Goal: Task Accomplishment & Management: Manage account settings

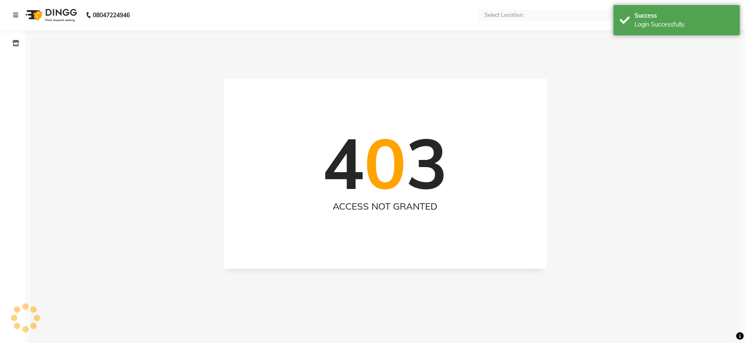
select select "en"
click at [20, 48] on span at bounding box center [15, 44] width 15 height 10
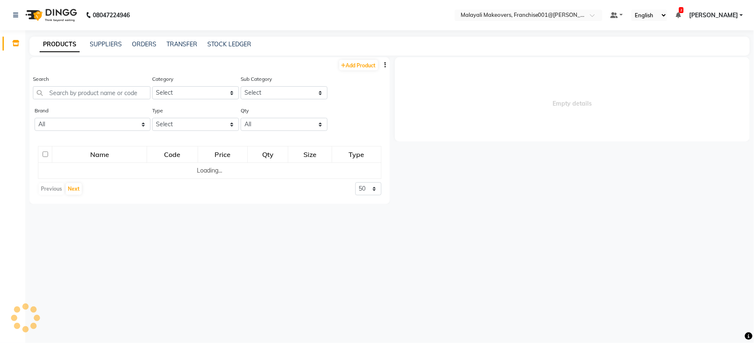
select select
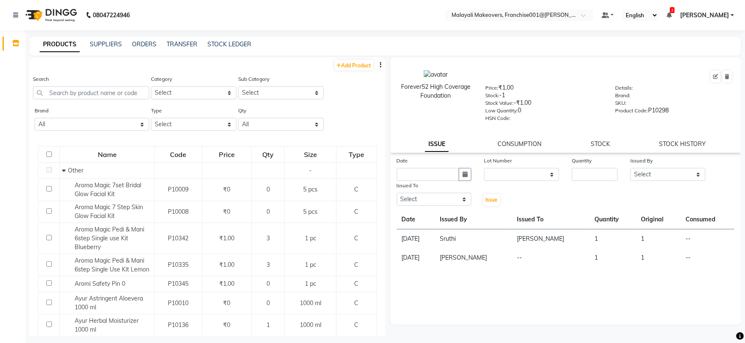
click at [377, 63] on button "button" at bounding box center [381, 65] width 8 height 9
click at [346, 72] on div "EXPORT" at bounding box center [344, 70] width 27 height 11
click at [83, 92] on input "text" at bounding box center [91, 92] width 116 height 13
paste input "[PERSON_NAME] FACE PACK BRUSH HT-BR-S"
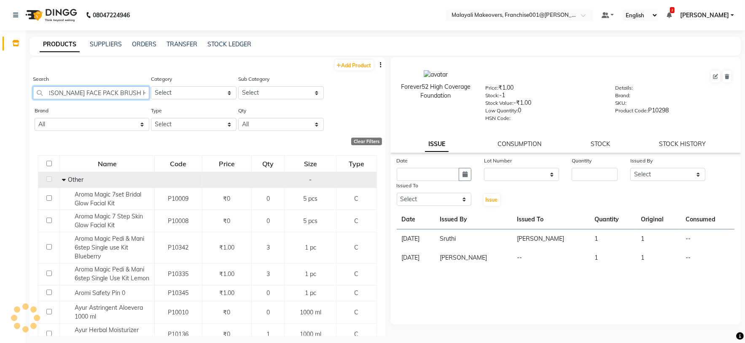
scroll to position [0, 8]
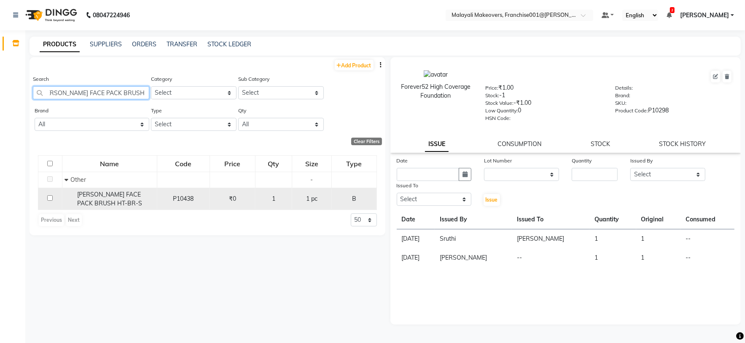
type input "[PERSON_NAME] FACE PACK BRUSH HT-BR-S"
click at [99, 202] on span "[PERSON_NAME] FACE PACK BRUSH HT-BR-S" at bounding box center [109, 199] width 65 height 16
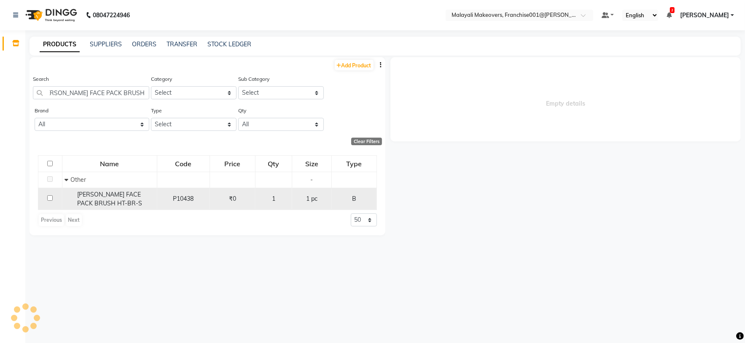
scroll to position [0, 0]
select select
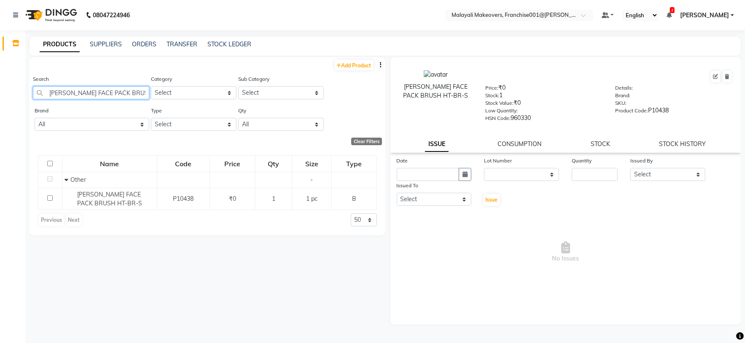
click at [107, 92] on input "[PERSON_NAME] FACE PACK BRUSH HT-BR-S" at bounding box center [91, 92] width 116 height 13
paste input "Biolage Advanced Scalpure Conditioner 98 gm"
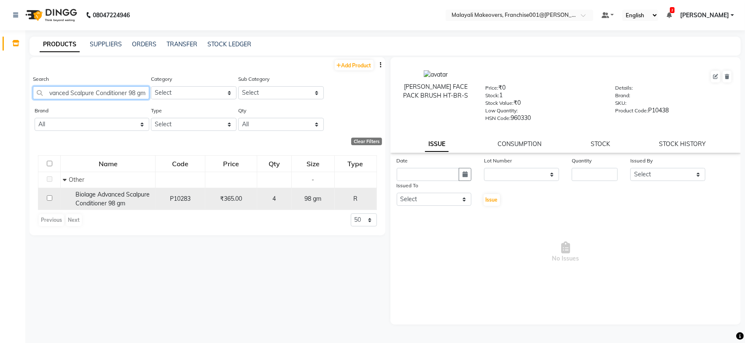
type input "Biolage Advanced Scalpure Conditioner 98 gm"
click at [108, 197] on span "Biolage Advanced Scalpure Conditioner 98 gm" at bounding box center [112, 199] width 74 height 16
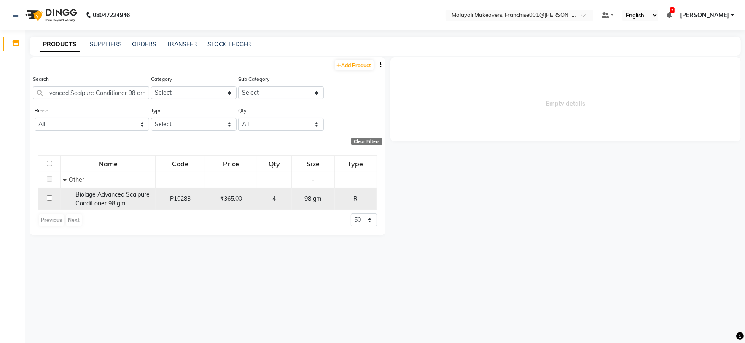
scroll to position [0, 0]
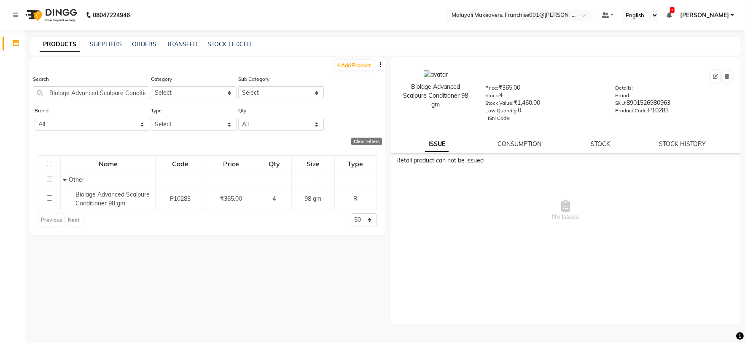
click at [702, 149] on div "STOCK HISTORY" at bounding box center [682, 144] width 47 height 9
click at [695, 142] on link "STOCK HISTORY" at bounding box center [682, 144] width 47 height 8
select select "all"
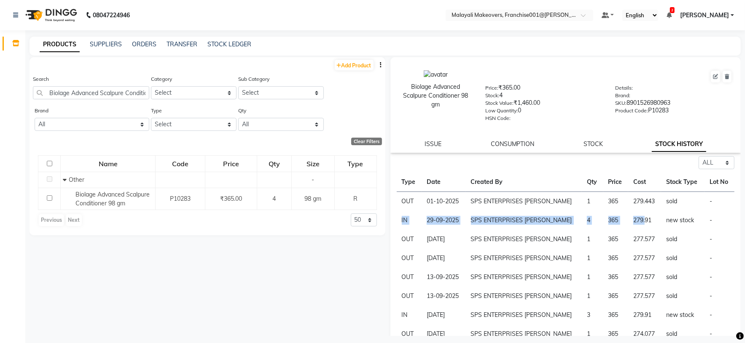
drag, startPoint x: 397, startPoint y: 219, endPoint x: 631, endPoint y: 227, distance: 234.0
click at [631, 227] on tr "IN [DATE] SPS ENTERPRISES [PERSON_NAME] 4 365 279.91 new stock -" at bounding box center [566, 220] width 338 height 19
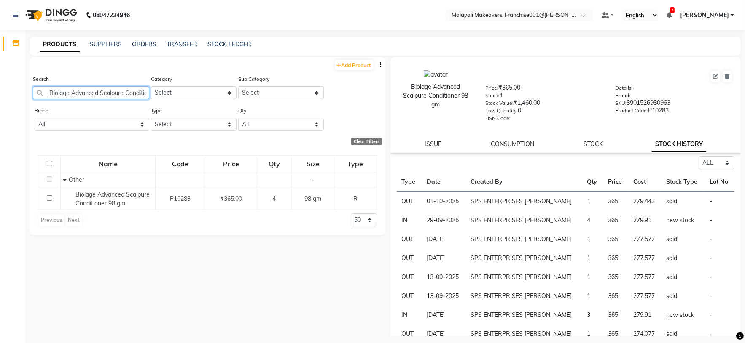
click at [99, 96] on input "Biolage Advanced Scalpure Conditioner 98 gm" at bounding box center [91, 92] width 116 height 13
paste input "Shampoo with Anti [MEDICAL_DATA] properties 200 ml"
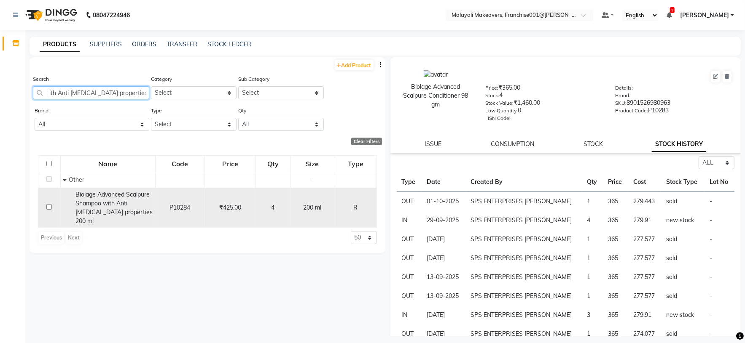
type input "Biolage Advanced Scalpure Shampoo with Anti [MEDICAL_DATA] properties 200 ml"
click at [100, 209] on div "Biolage Advanced Scalpure Shampoo with Anti [MEDICAL_DATA] properties 200 ml" at bounding box center [108, 207] width 90 height 35
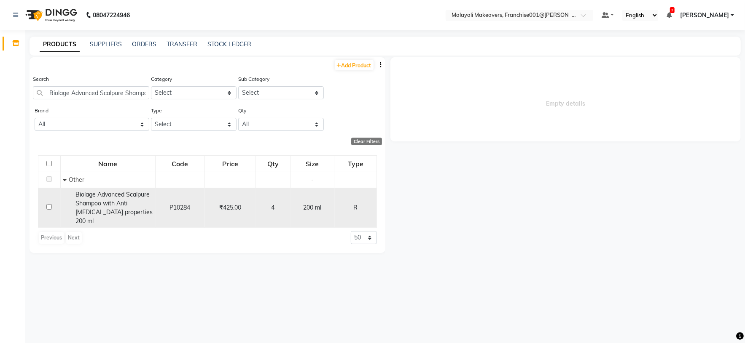
select select "all"
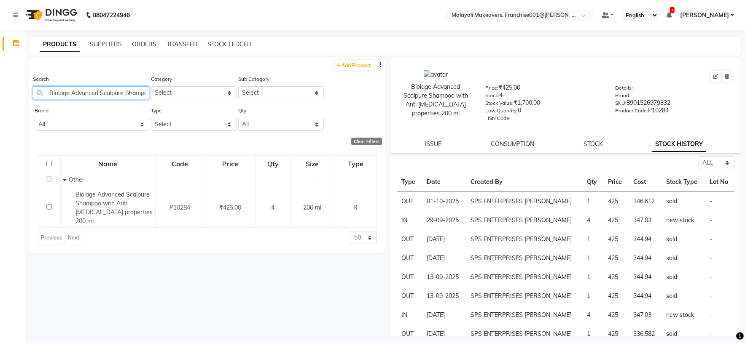
click at [95, 97] on input "Biolage Advanced Scalpure Shampoo with Anti [MEDICAL_DATA] properties 200 ml" at bounding box center [91, 92] width 116 height 13
paste input "Krone Keratin Probotox Keratin Sulphate free Cleanser"
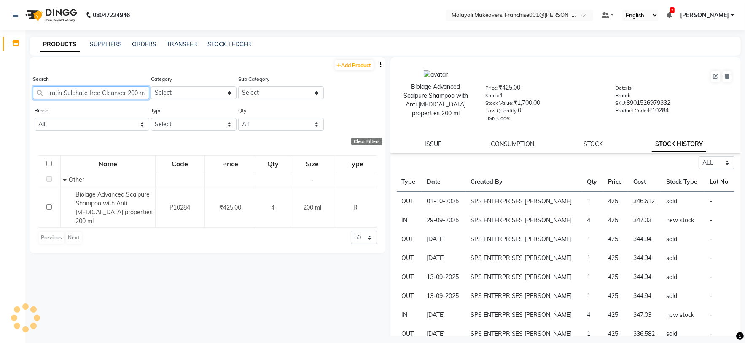
type input "Krone Keratin Probotox Keratin Sulphate free Cleanser 200 ml"
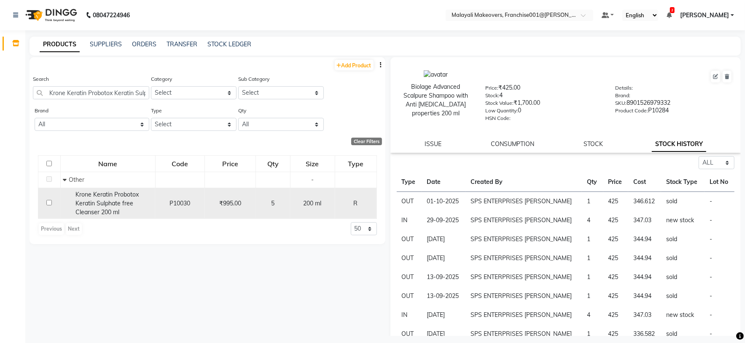
click at [106, 207] on span "Krone Keratin Probotox Keratin Sulphate free Cleanser 200 ml" at bounding box center [106, 203] width 63 height 25
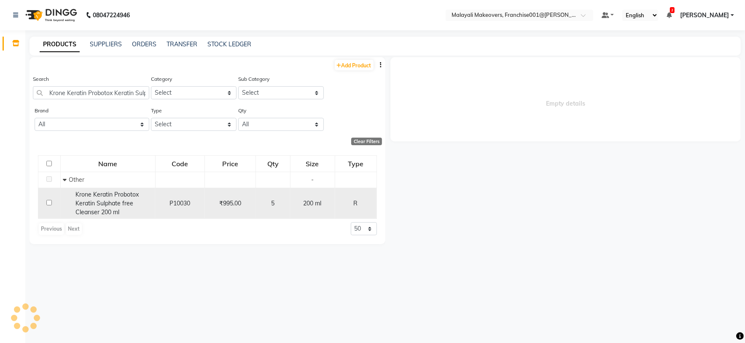
select select "all"
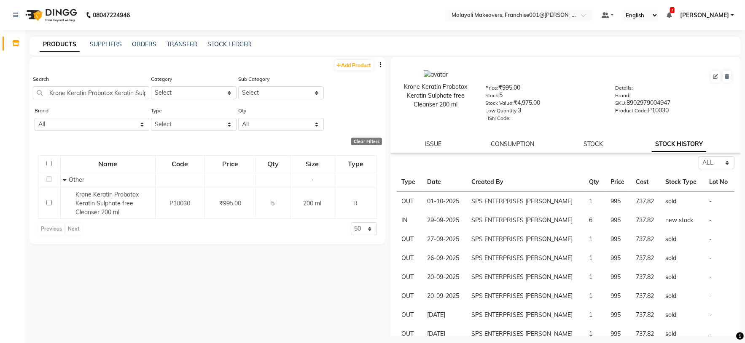
click at [104, 84] on div "Search Krone Keratin Probotox Keratin Sulphate free Cleanser 200 ml" at bounding box center [91, 87] width 116 height 25
click at [92, 93] on input "Krone Keratin Probotox Keratin Sulphate free Cleanser 200 ml" at bounding box center [91, 92] width 116 height 13
paste input "Matrix [DOMAIN_NAME] Conditioner98gm"
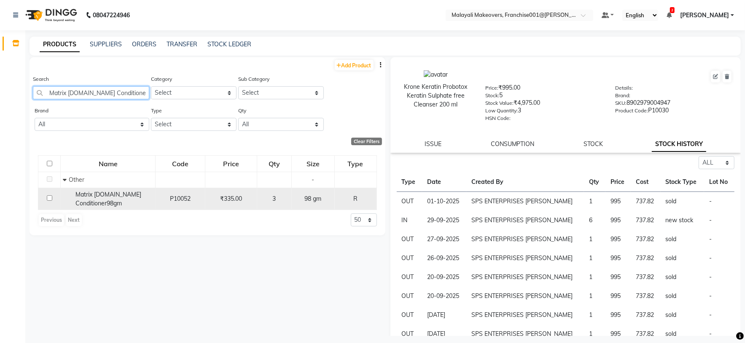
type input "Matrix [DOMAIN_NAME] Conditioner98gm"
click at [100, 202] on span "Matrix [DOMAIN_NAME] Conditioner98gm" at bounding box center [108, 199] width 66 height 16
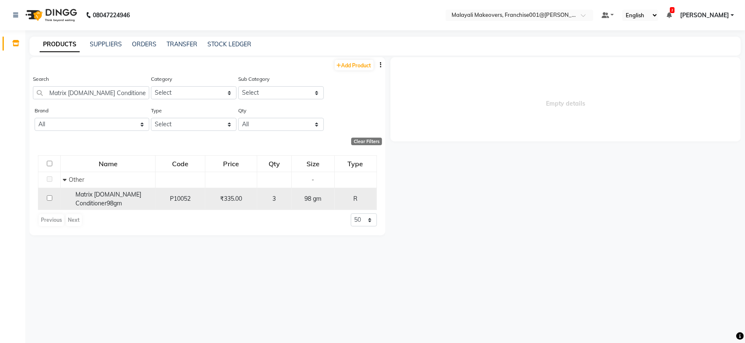
select select "all"
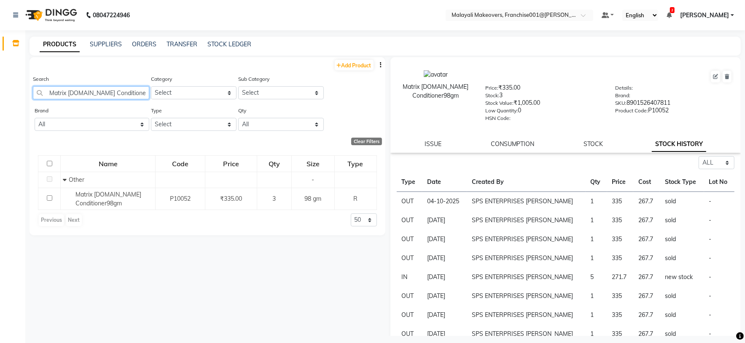
click at [102, 97] on input "Matrix [DOMAIN_NAME] Conditioner98gm" at bounding box center [91, 92] width 116 height 13
paste input "SCH Bc Frizz Away Conditioner Babassu Oil 200 ml"
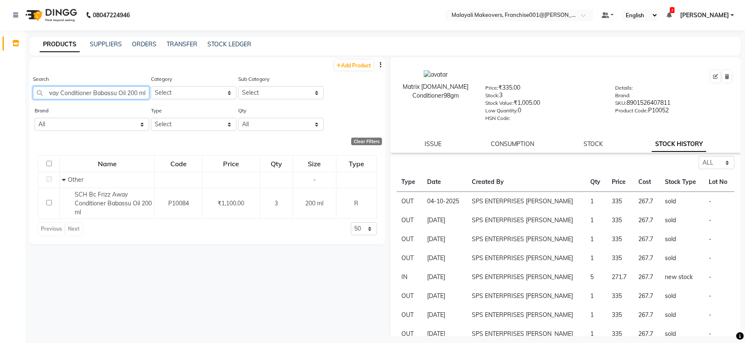
type input "SCH Bc Frizz Away Conditioner Babassu Oil 200 ml"
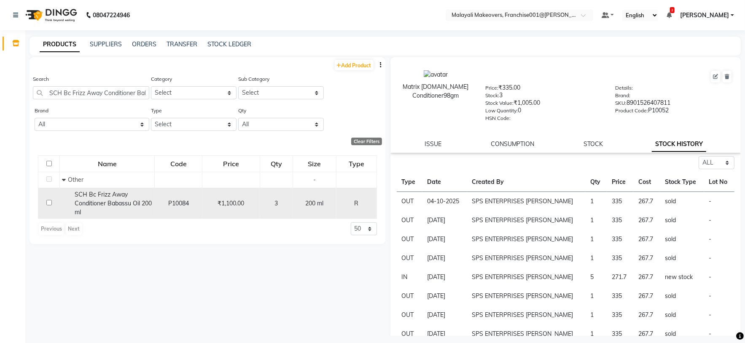
click at [122, 202] on span "SCH Bc Frizz Away Conditioner Babassu Oil 200 ml" at bounding box center [113, 203] width 77 height 25
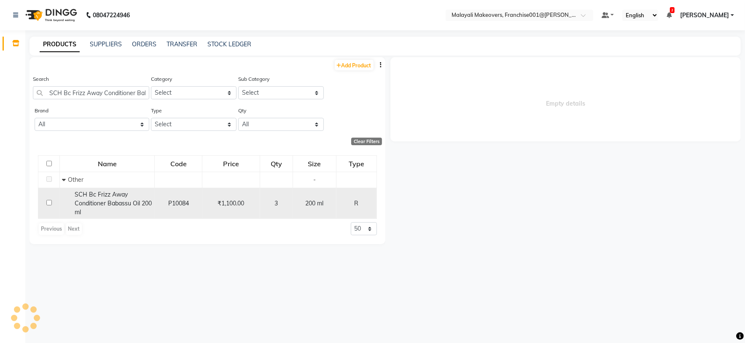
select select "all"
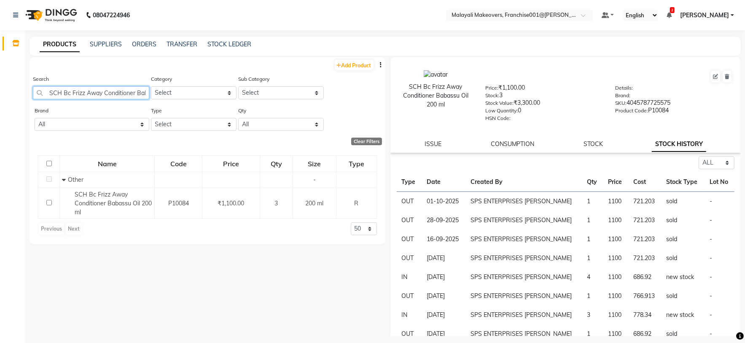
click at [81, 93] on input "SCH Bc Frizz Away Conditioner Babassu Oil 200 ml" at bounding box center [91, 92] width 116 height 13
click at [81, 92] on input "SCH Bc Frizz Away Conditioner Babassu Oil 200 ml" at bounding box center [91, 92] width 116 height 13
paste input "Shampoo Babassu Oil 25"
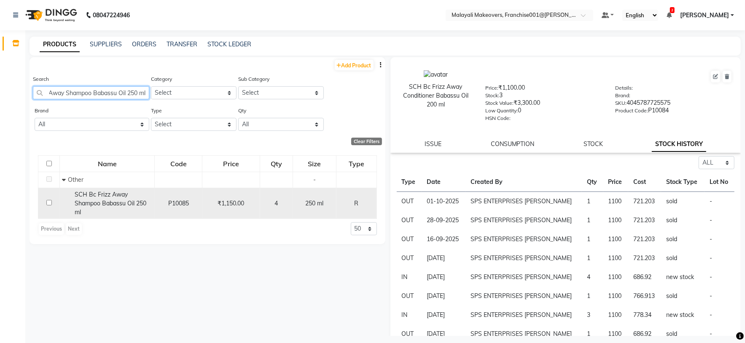
type input "SCH Bc Frizz Away Shampoo Babassu Oil 250 ml"
click at [115, 198] on span "SCH Bc Frizz Away Shampoo Babassu Oil 250 ml" at bounding box center [111, 203] width 72 height 25
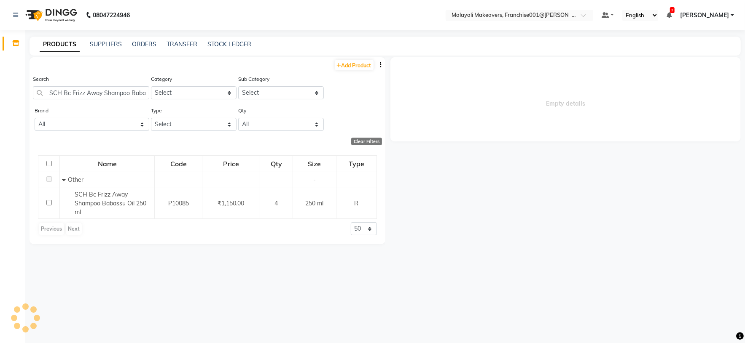
select select "all"
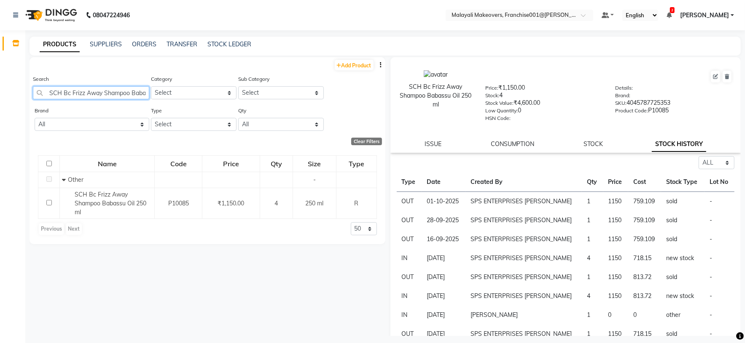
click at [124, 94] on input "SCH Bc Frizz Away Shampoo Babassu Oil 250 ml" at bounding box center [91, 92] width 116 height 13
paste input "EASOUL Azevita Sun Screen SPF50 100GM"
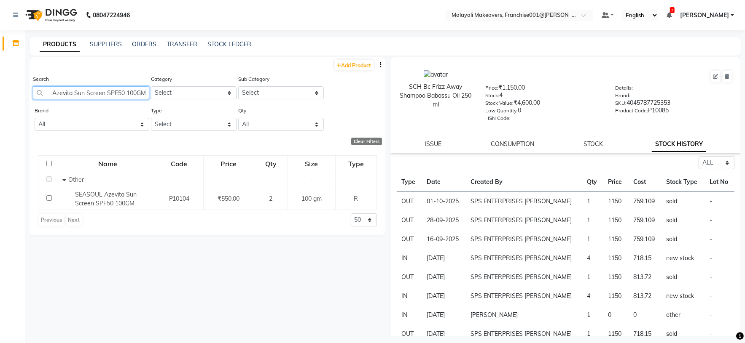
type input "SEASOUL Azevita Sun Screen SPF50 100GM"
click at [111, 214] on div "Name Code Price Qty Size Type Other - SEASOUL Azevita Sun Screen SPF50 100GM P1…" at bounding box center [208, 191] width 356 height 89
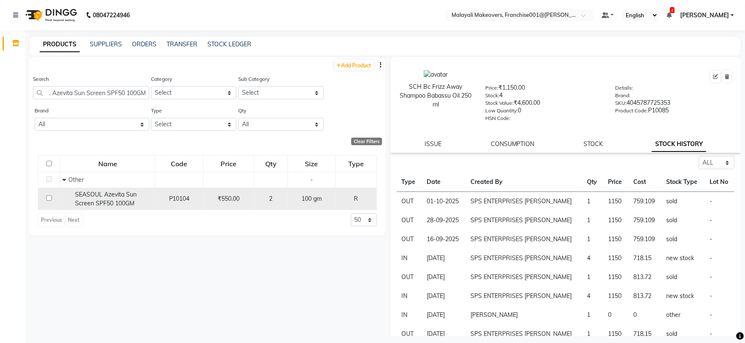
scroll to position [0, 0]
click at [110, 207] on span "SEASOUL Azevita Sun Screen SPF50 100GM" at bounding box center [106, 199] width 62 height 16
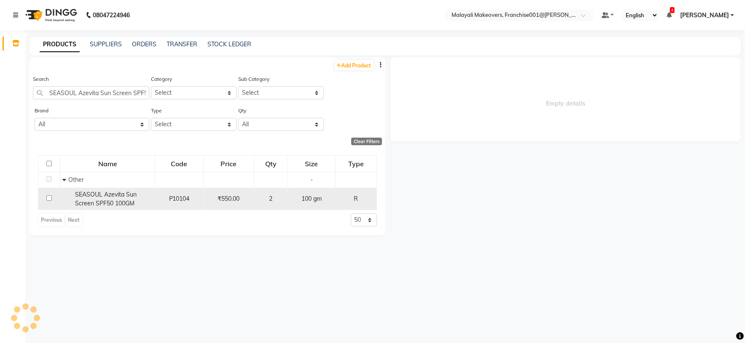
select select "all"
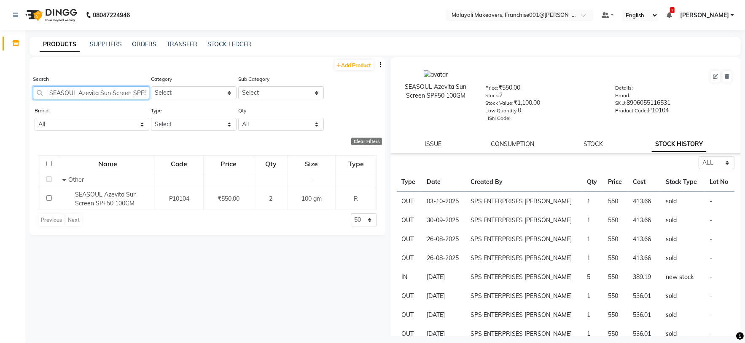
click at [92, 94] on input "SEASOUL Azevita Sun Screen SPF50 100GM" at bounding box center [91, 92] width 116 height 13
paste input "Krone Probo-X Keratin Shine Serum 100 ml"
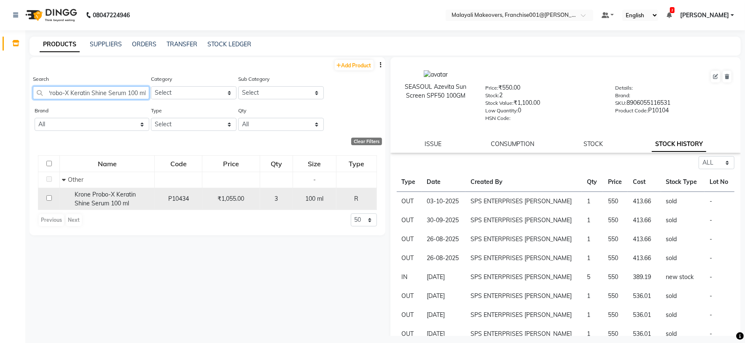
type input "Krone Probo-X Keratin Shine Serum 100 ml"
click at [124, 204] on div "Krone Probo-X Keratin Shine Serum 100 ml" at bounding box center [107, 199] width 90 height 18
select select "all"
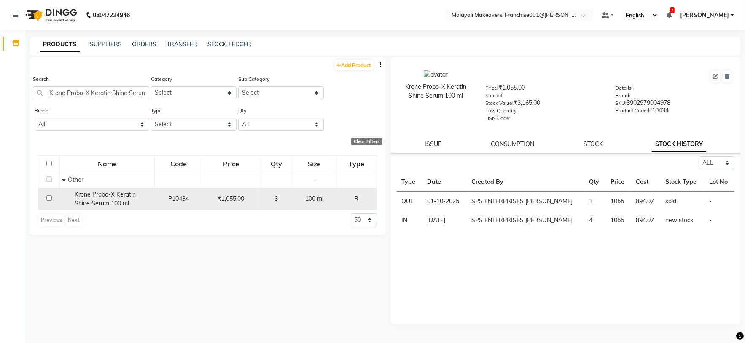
click at [133, 198] on span "Krone Probo-X Keratin Shine Serum 100 ml" at bounding box center [105, 199] width 61 height 16
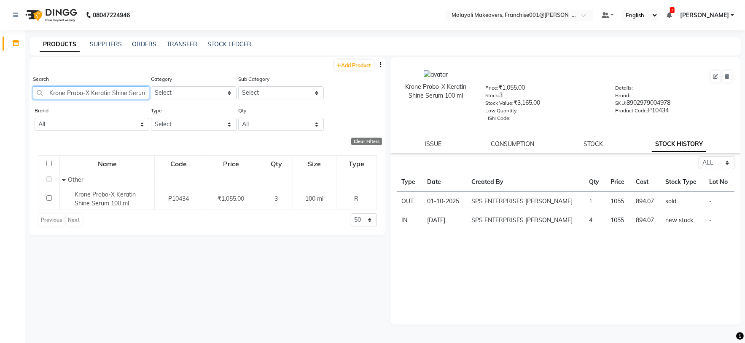
click at [101, 97] on input "Krone Probo-X Keratin Shine Serum 100 ml" at bounding box center [91, 92] width 116 height 13
paste input "SEASOUL Azevita Sun Screen SPF50 100GM"
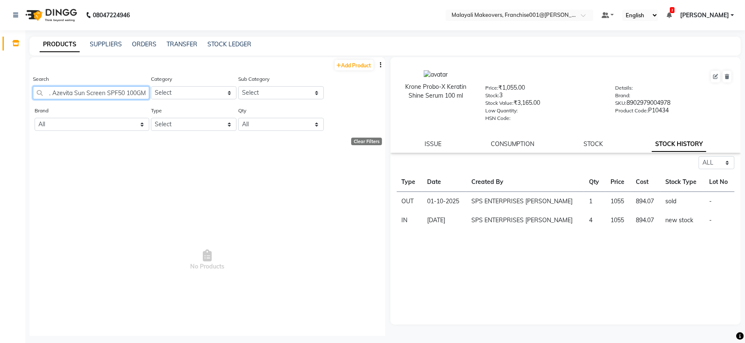
click at [88, 92] on input "SEASOUL Azevita Sun Screen SPF50 100GM" at bounding box center [91, 92] width 116 height 13
click at [91, 91] on input "SEASOUL Azevita Sun Screen SPF50 100GM" at bounding box center [91, 92] width 116 height 13
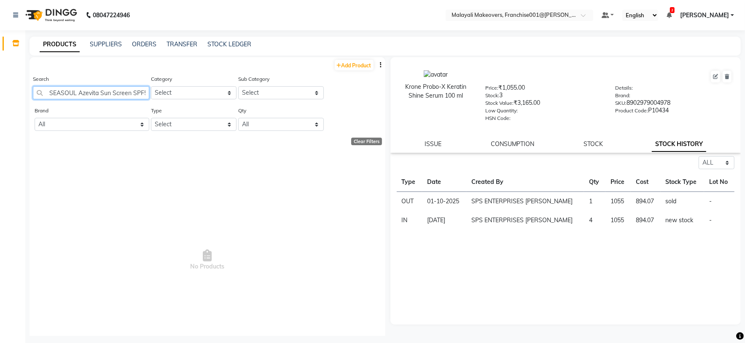
click at [91, 91] on input "SEASOUL Azevita Sun Screen SPF50 100GM" at bounding box center [91, 92] width 116 height 13
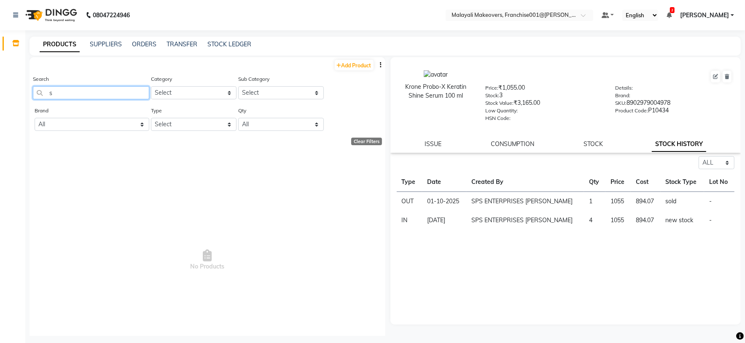
scroll to position [0, 0]
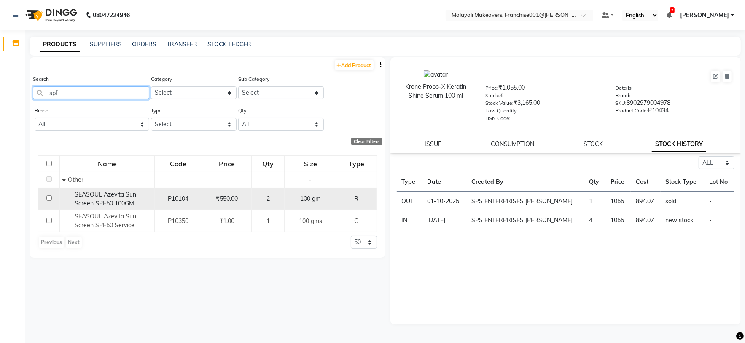
type input "spf"
click at [110, 202] on span "SEASOUL Azevita Sun Screen SPF50 100GM" at bounding box center [106, 199] width 62 height 16
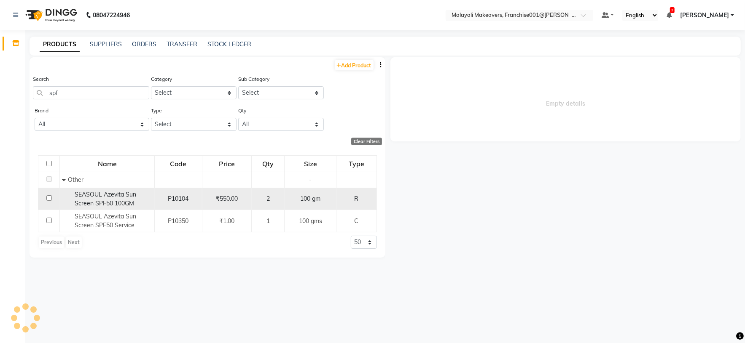
select select "all"
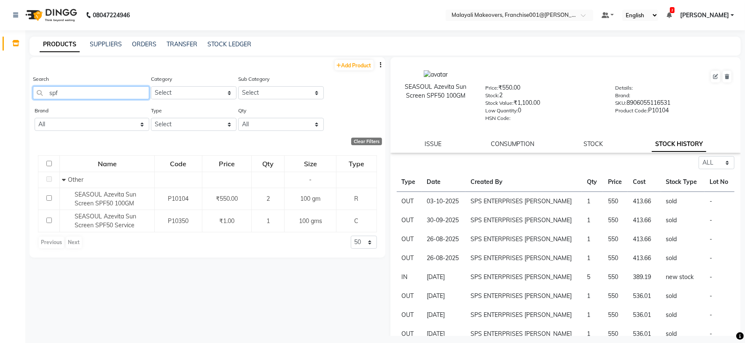
drag, startPoint x: 68, startPoint y: 91, endPoint x: 10, endPoint y: 91, distance: 58.2
click at [10, 91] on app-home "08047224946 Select Location × Malayali Makeovers, Franchise001@[PERSON_NAME] De…" at bounding box center [372, 174] width 745 height 349
paste input "Krone Probo-X Keratin Shine Serum 100 ml"
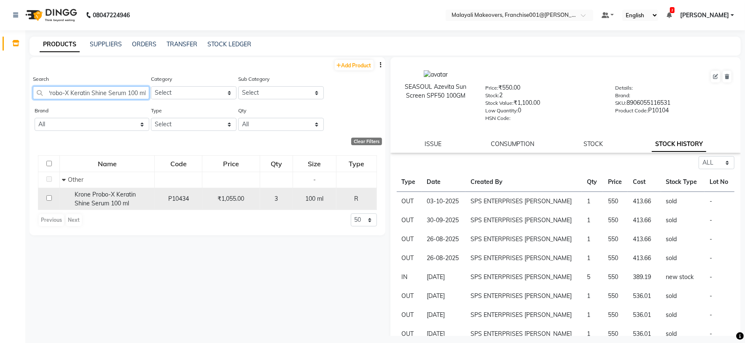
type input "Krone Probo-X Keratin Shine Serum 100 ml"
click at [120, 195] on span "Krone Probo-X Keratin Shine Serum 100 ml" at bounding box center [105, 199] width 61 height 16
select select "all"
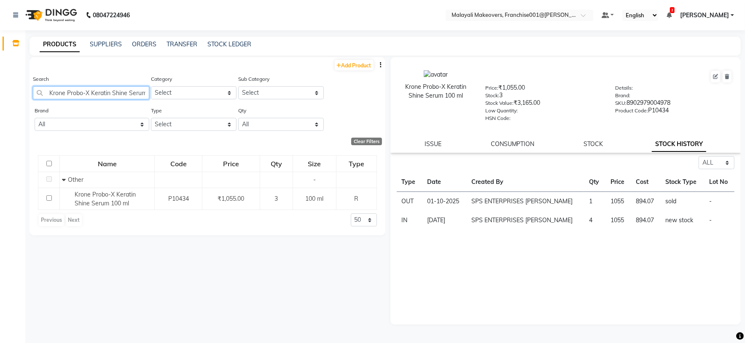
click at [97, 89] on input "Krone Probo-X Keratin Shine Serum 100 ml" at bounding box center [91, 92] width 116 height 13
paste input "Floreactive W2 Plex Nanoplastia Treatment 1000"
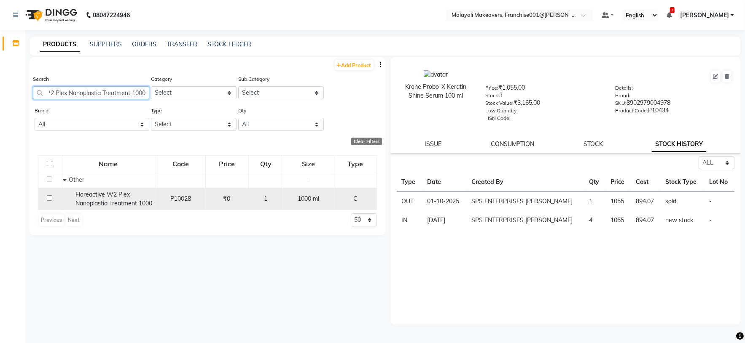
type input "Floreactive W2 Plex Nanoplastia Treatment 1000"
click at [107, 203] on span "Floreactive W2 Plex Nanoplastia Treatment 1000" at bounding box center [113, 199] width 77 height 16
select select "all"
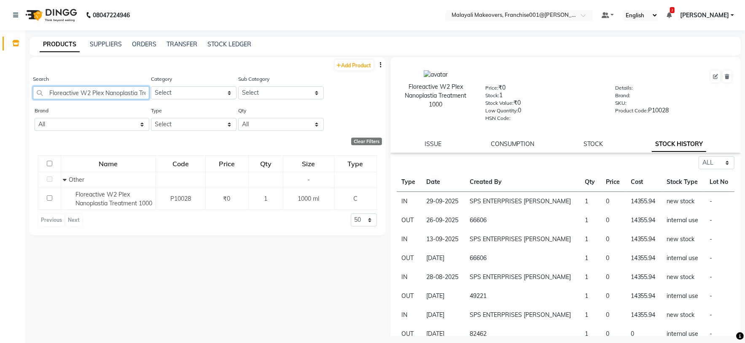
click at [110, 91] on input "Floreactive W2 Plex Nanoplastia Treatment 1000" at bounding box center [91, 92] width 116 height 13
paste input "[PERSON_NAME] 5 Step Facial Kit"
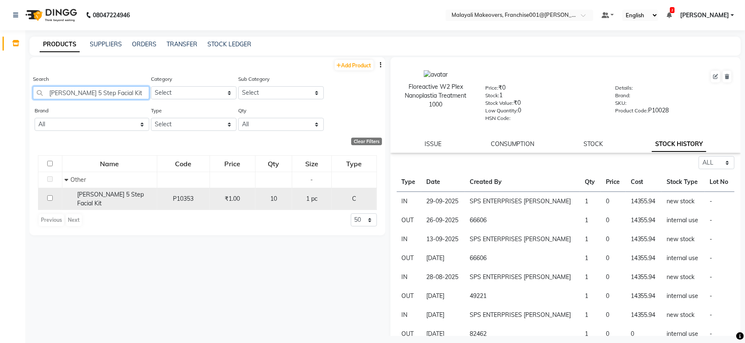
type input "[PERSON_NAME] 5 Step Facial Kit"
click at [117, 198] on span "[PERSON_NAME] 5 Step Facial Kit" at bounding box center [110, 199] width 67 height 16
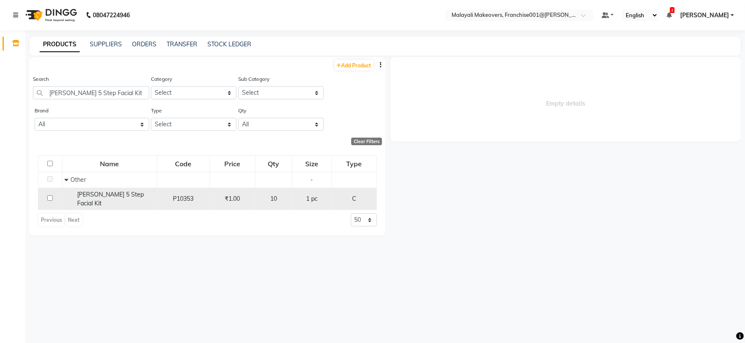
select select "all"
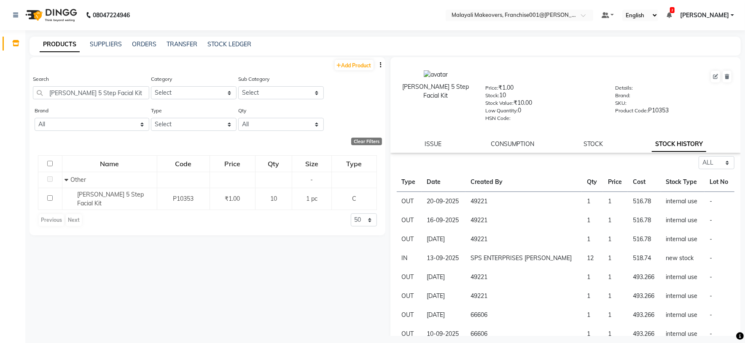
click at [101, 100] on div "Search [PERSON_NAME] 5 Step Facial Kit" at bounding box center [91, 91] width 116 height 32
click at [100, 93] on input "[PERSON_NAME] 5 Step Facial Kit" at bounding box center [91, 92] width 116 height 13
paste input "NITRILE EXAMINTATION GLOVES BLACK"
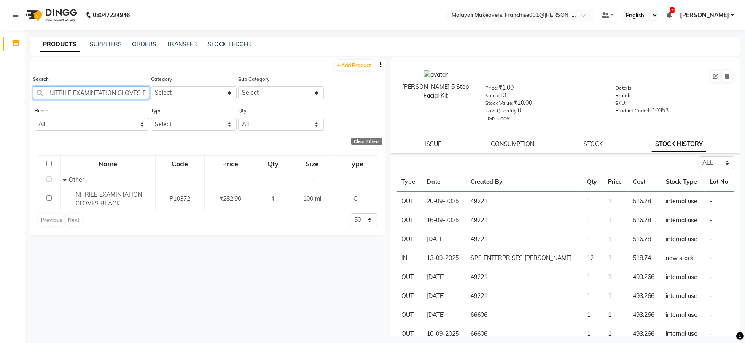
click at [115, 88] on input "NITRILE EXAMINTATION GLOVES BLACK" at bounding box center [91, 92] width 116 height 13
paste input "SCH Spa Essence Anti [MEDICAL_DATA] Serum 8*10 ml"
click at [100, 91] on input "SCH Spa Essence Anti [MEDICAL_DATA] Serum 8*10 ml" at bounding box center [91, 92] width 116 height 13
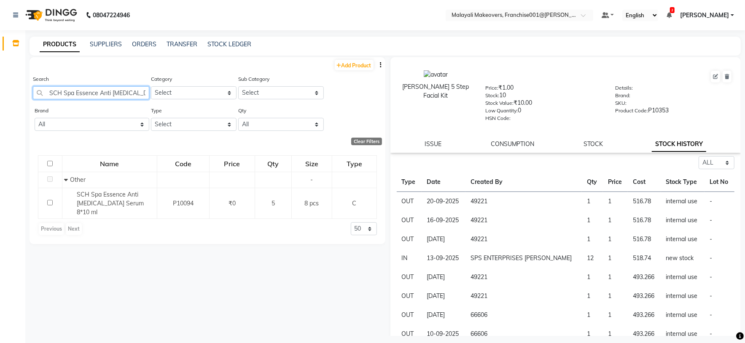
click at [100, 91] on input "SCH Spa Essence Anti [MEDICAL_DATA] Serum 8*10 ml" at bounding box center [91, 92] width 116 height 13
paste input "Hydrating Cream Masque 50"
click at [106, 92] on input "SCH Spa Essence Hydrating Cream Masque 500 ml" at bounding box center [91, 92] width 116 height 13
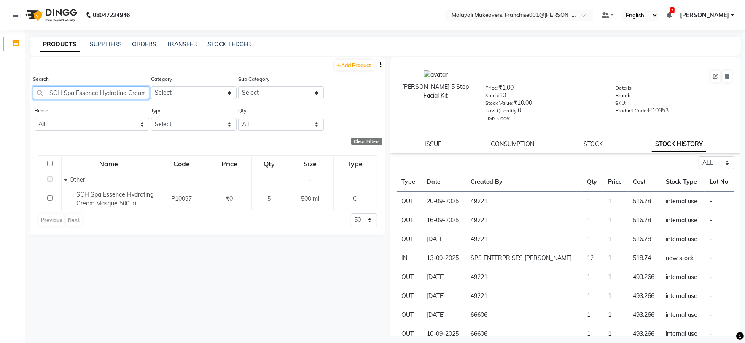
click at [106, 92] on input "SCH Spa Essence Hydrating Cream Masque 500 ml" at bounding box center [91, 92] width 116 height 13
paste input "spa essensce Nourshing Shampoo 10"
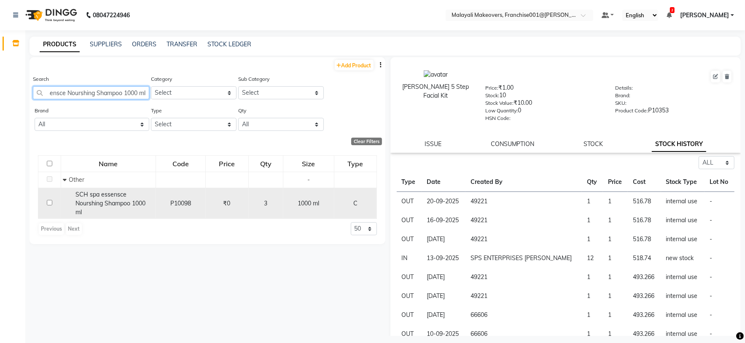
type input "SCH spa essensce Nourshing Shampoo 1000 ml"
click at [110, 206] on span "SCH spa essensce Nourshing Shampoo 1000 ml" at bounding box center [110, 203] width 70 height 25
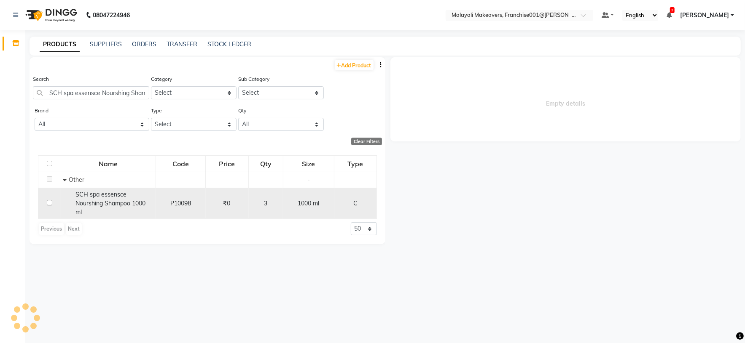
select select "all"
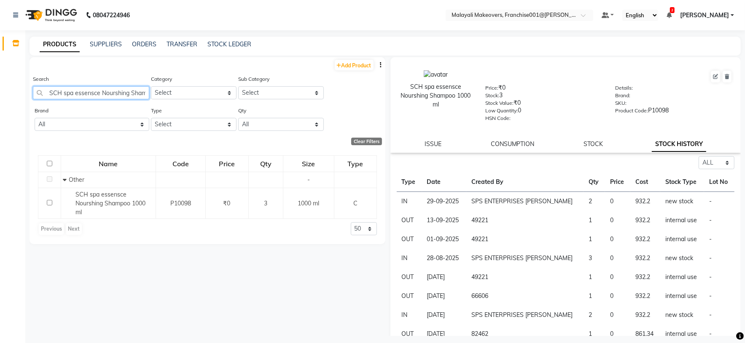
click at [87, 95] on input "SCH spa essensce Nourshing Shampoo 1000 ml" at bounding box center [91, 92] width 116 height 13
paste input "Straight [PERSON_NAME] 0 4"
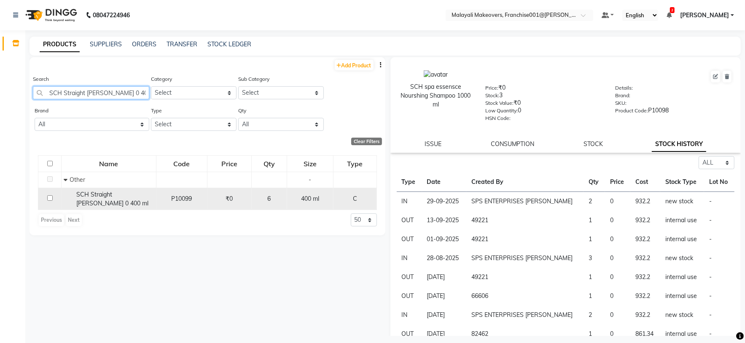
type input "SCH Straight [PERSON_NAME] 0 400 ml"
click at [126, 196] on span "SCH Straight [PERSON_NAME] 0 400 ml" at bounding box center [112, 199] width 72 height 16
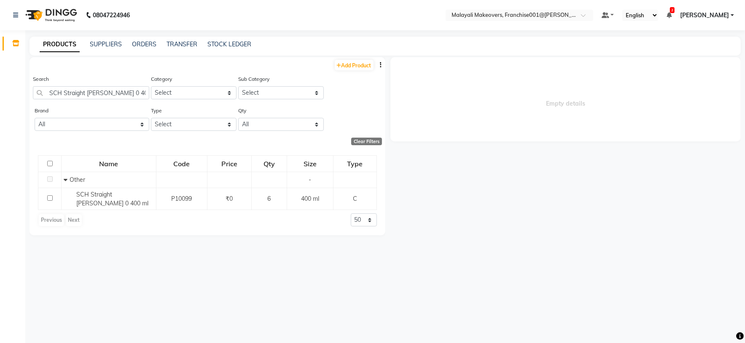
select select "all"
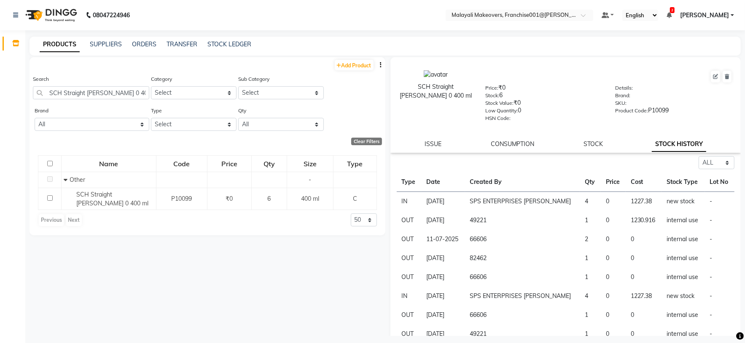
click at [93, 86] on div "Search SCH Straight [PERSON_NAME] 0 400 ml" at bounding box center [91, 87] width 116 height 25
click at [88, 94] on input "SCH Straight [PERSON_NAME] 0 400 ml" at bounding box center [91, 92] width 116 height 13
click at [63, 93] on input "SCH Straight [PERSON_NAME] 0 400 ml" at bounding box center [91, 92] width 116 height 13
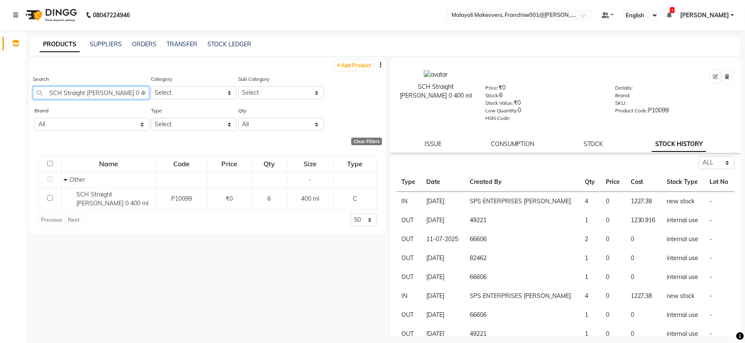
click at [63, 93] on input "SCH Straight [PERSON_NAME] 0 400 ml" at bounding box center [91, 92] width 116 height 13
paste input "Nutralizer"
click at [100, 91] on input "SCH Straight [PERSON_NAME] Nutralizer 400 ml" at bounding box center [91, 92] width 116 height 13
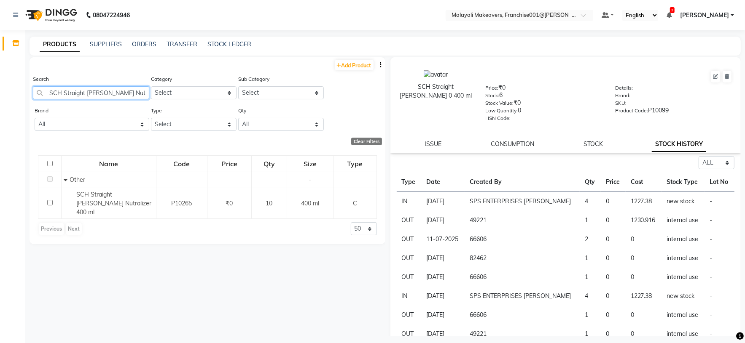
click at [100, 91] on input "SCH Straight [PERSON_NAME] Nutralizer 400 ml" at bounding box center [91, 92] width 116 height 13
paste input "ILK AND SHEEN EGG SHAMPOO 1L"
click at [99, 93] on input "SILK AND SHEEN EGG SHAMPOO 1L" at bounding box center [91, 92] width 116 height 13
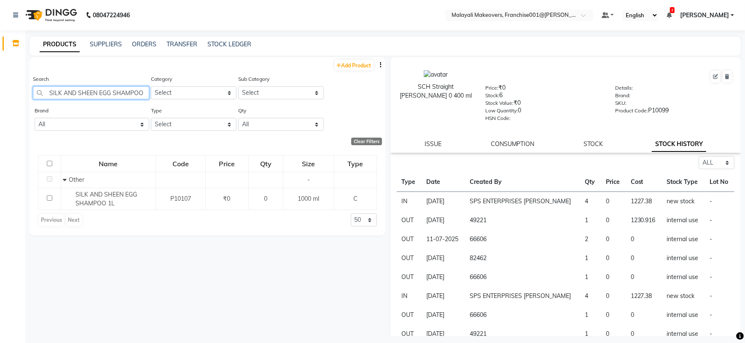
paste input "Lilium Herbal Fruit Face scrub 900 ml"
type input "Lilium Herbal Fruit Face scrub 900 ml"
click at [591, 14] on span at bounding box center [586, 17] width 11 height 8
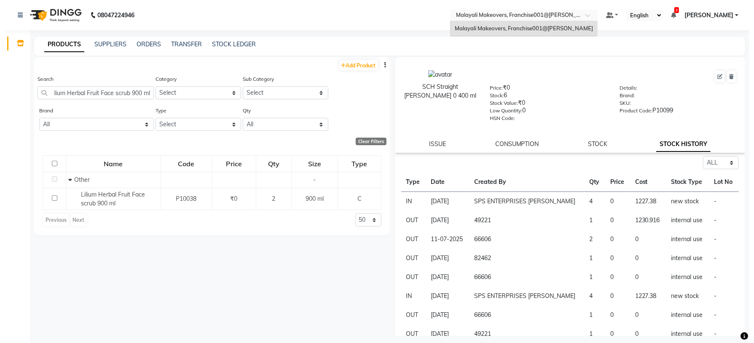
scroll to position [0, 0]
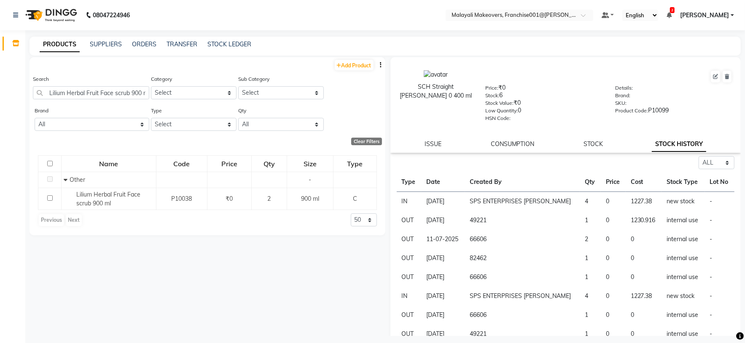
click at [716, 15] on span "[PERSON_NAME]" at bounding box center [704, 15] width 49 height 9
click at [693, 61] on link "Sign out" at bounding box center [690, 57] width 77 height 13
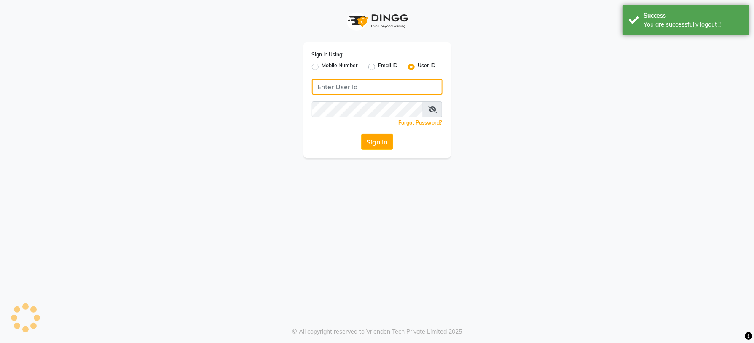
type input "9249091995"
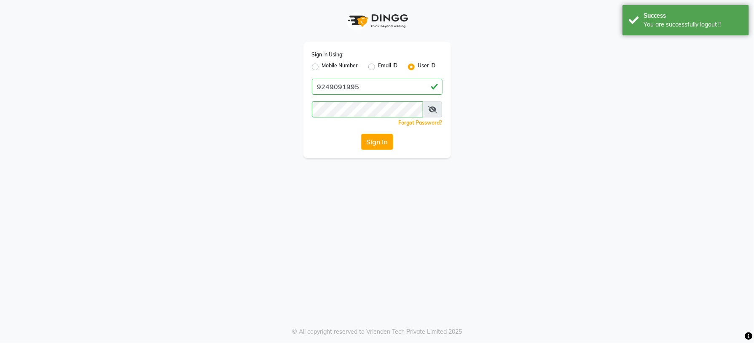
click at [322, 64] on label "Mobile Number" at bounding box center [340, 67] width 36 height 10
click at [322, 64] on input "Mobile Number" at bounding box center [324, 64] width 5 height 5
radio input "true"
radio input "false"
click at [370, 88] on input "Username" at bounding box center [391, 87] width 102 height 16
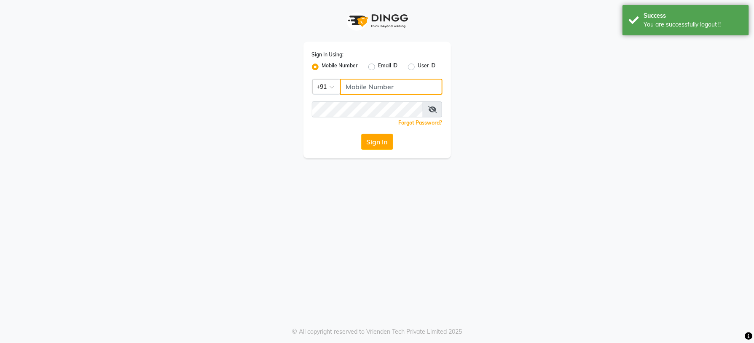
type input "8921516575"
click at [367, 140] on button "Sign In" at bounding box center [377, 142] width 32 height 16
